Goal: Task Accomplishment & Management: Use online tool/utility

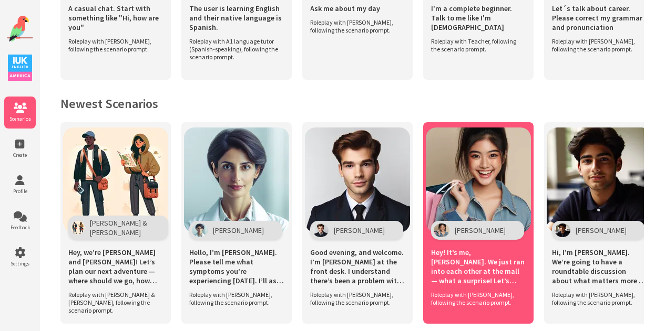
scroll to position [399, 0]
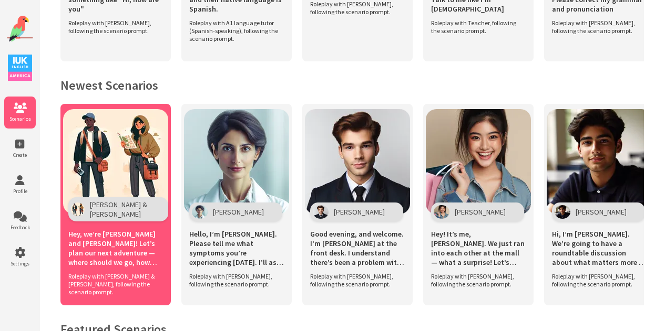
click at [152, 230] on span "Hey, we’re [PERSON_NAME] and [PERSON_NAME]! Let’s plan our next adventure — whe…" at bounding box center [115, 249] width 95 height 38
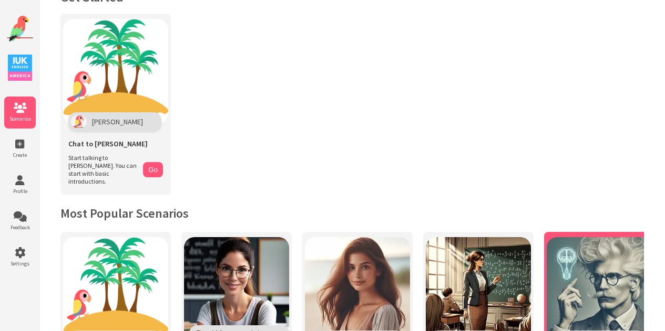
scroll to position [0, 0]
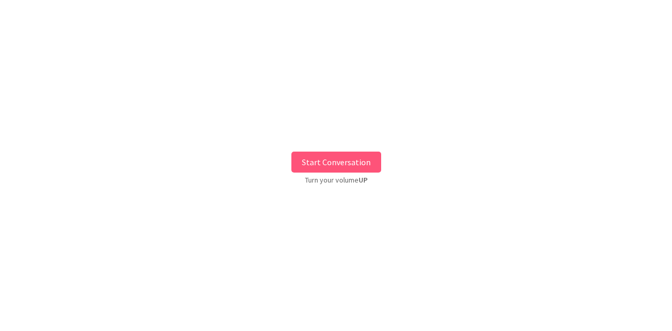
click at [327, 156] on button "Start Conversation" at bounding box center [337, 162] width 90 height 21
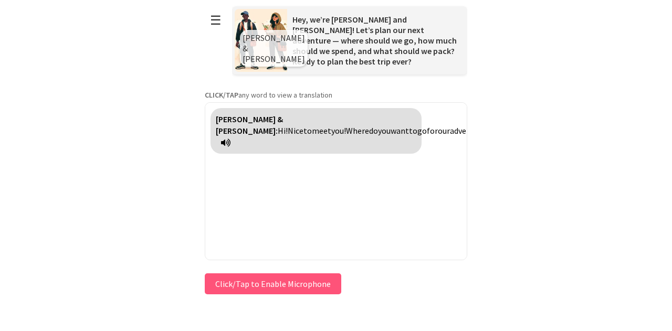
click at [287, 280] on button "Click/Tap to Enable Microphone" at bounding box center [273, 284] width 137 height 21
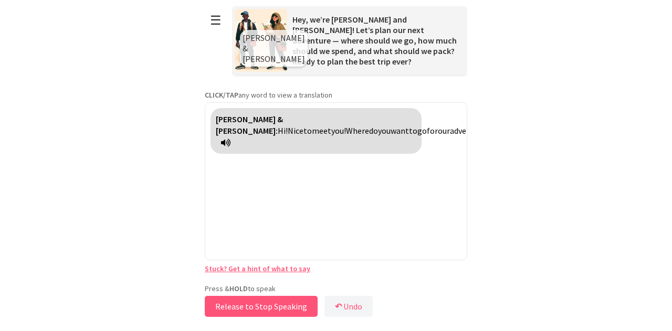
click at [296, 302] on button "Release to Stop Speaking" at bounding box center [261, 306] width 113 height 21
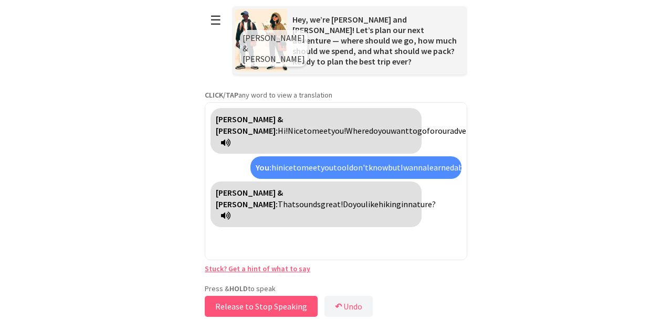
click at [287, 307] on button "Release to Stop Speaking" at bounding box center [261, 306] width 113 height 21
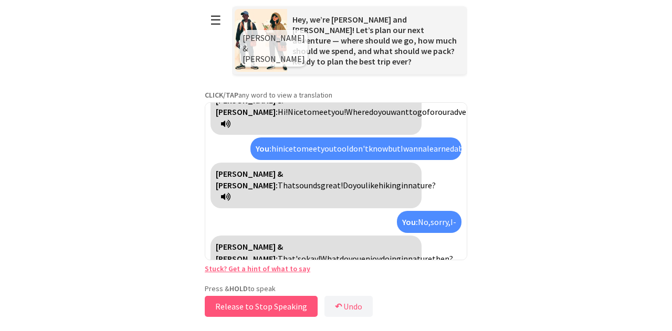
click at [295, 305] on button "Release to Stop Speaking" at bounding box center [261, 306] width 113 height 21
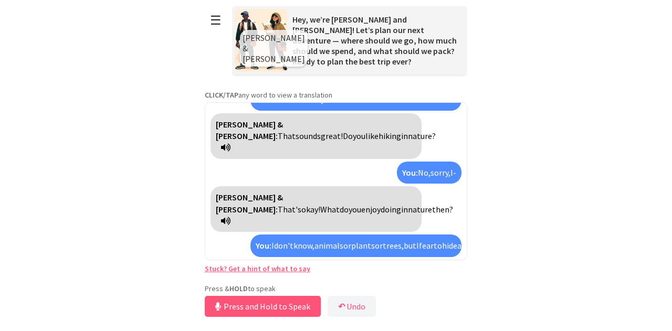
scroll to position [92, 0]
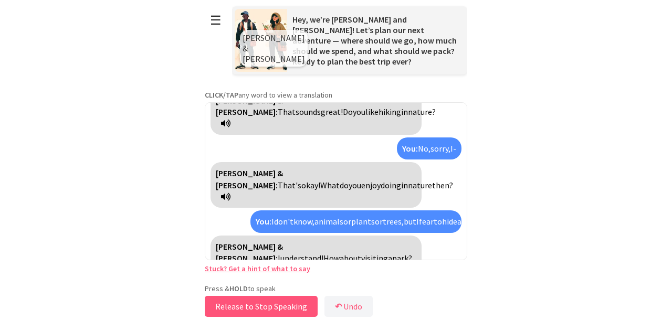
click at [286, 308] on button "Release to Stop Speaking" at bounding box center [261, 306] width 113 height 21
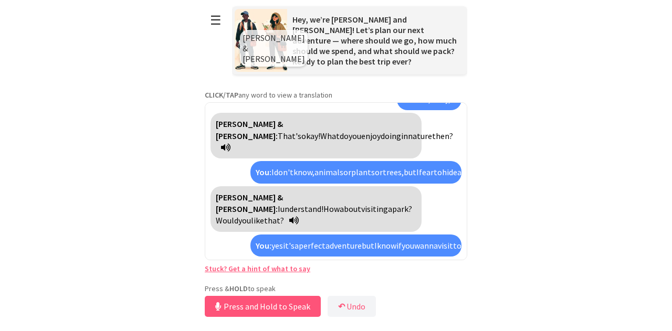
scroll to position [166, 0]
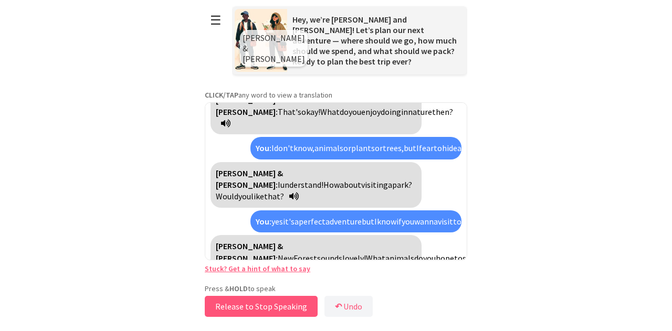
drag, startPoint x: 278, startPoint y: 303, endPoint x: 285, endPoint y: 295, distance: 10.4
click at [285, 295] on div "Press & HOLD to speak Release to Stop Speaking ↶ Undo Save No voice detected. H…" at bounding box center [336, 302] width 263 height 36
click at [297, 302] on button "Release to Stop Speaking" at bounding box center [261, 306] width 113 height 21
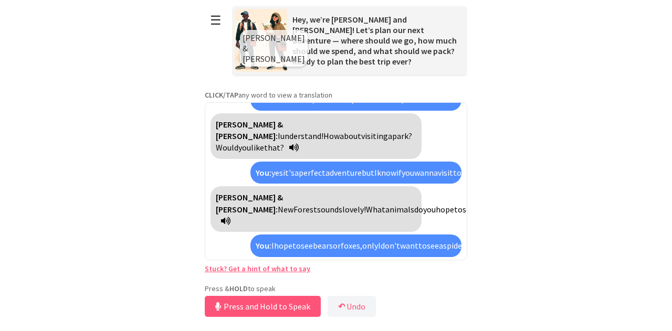
scroll to position [239, 0]
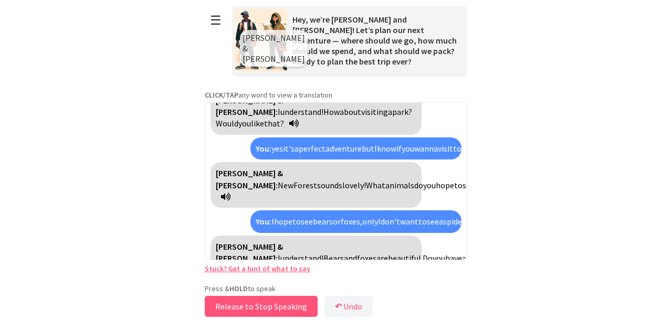
drag, startPoint x: 260, startPoint y: 305, endPoint x: 267, endPoint y: 301, distance: 8.5
click at [267, 301] on button "Release to Stop Speaking" at bounding box center [261, 306] width 113 height 21
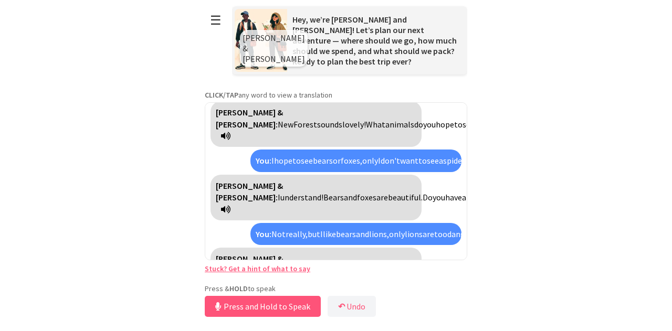
scroll to position [359, 0]
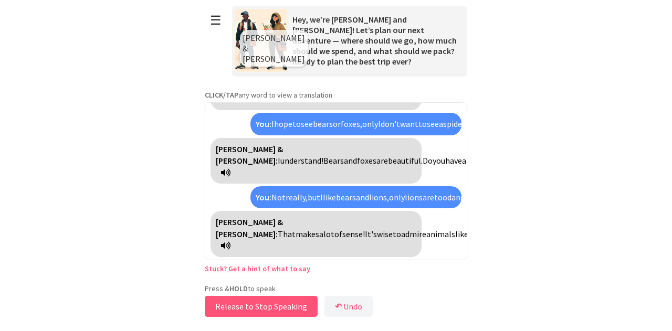
drag, startPoint x: 281, startPoint y: 303, endPoint x: 288, endPoint y: 301, distance: 7.6
click at [288, 301] on button "Release to Stop Speaking" at bounding box center [261, 306] width 113 height 21
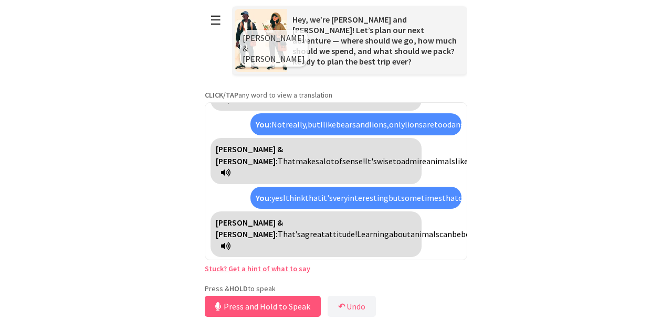
scroll to position [503, 0]
